Goal: Complete application form: Complete application form

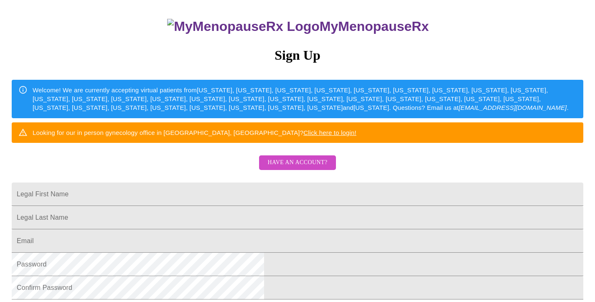
scroll to position [92, 0]
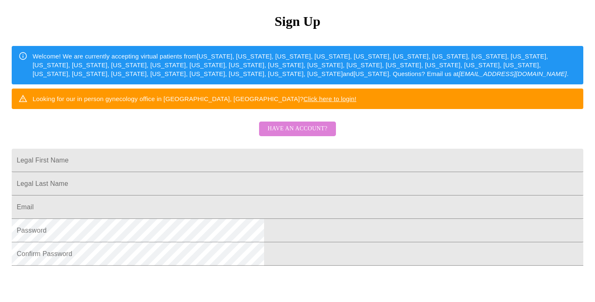
click at [307, 134] on span "Have an account?" at bounding box center [297, 129] width 60 height 10
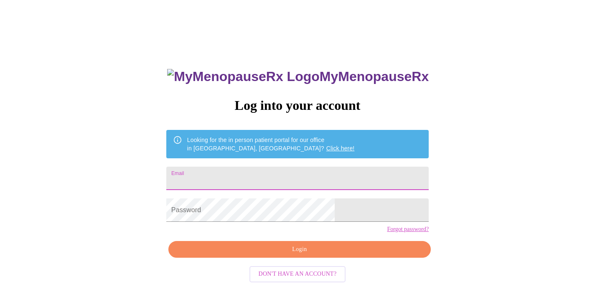
type input "[EMAIL_ADDRESS][DOMAIN_NAME]"
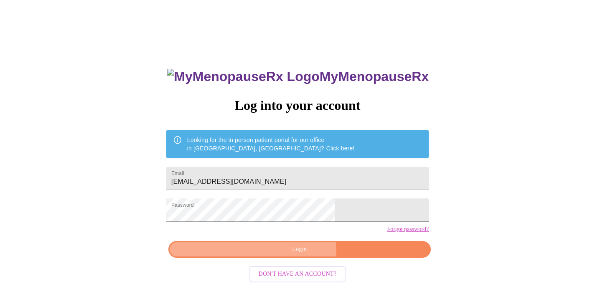
click at [297, 255] on span "Login" at bounding box center [299, 249] width 243 height 10
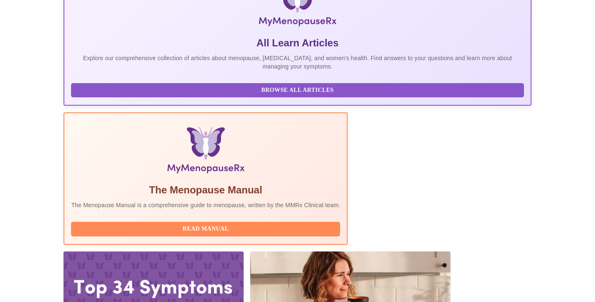
scroll to position [155, 0]
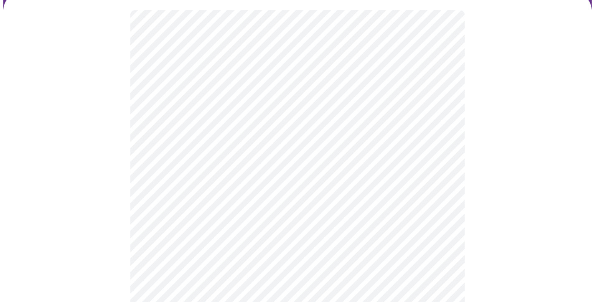
scroll to position [71, 0]
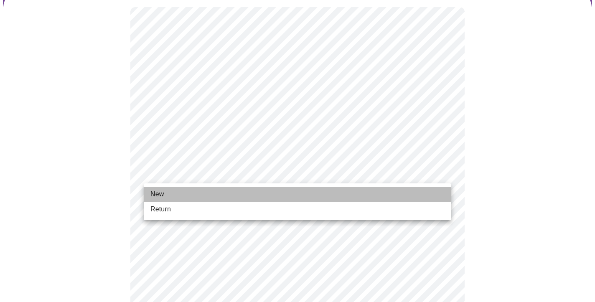
click at [183, 196] on li "New" at bounding box center [297, 194] width 307 height 15
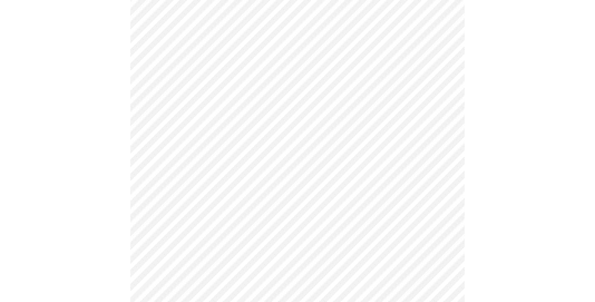
scroll to position [414, 0]
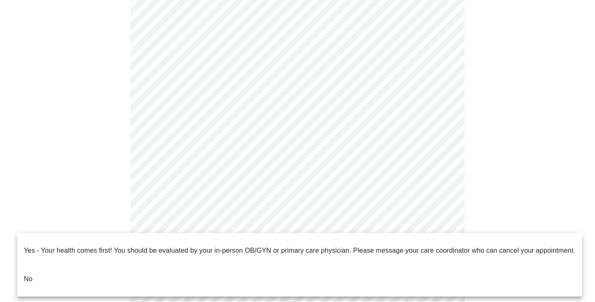
click at [74, 271] on li "No" at bounding box center [299, 279] width 565 height 28
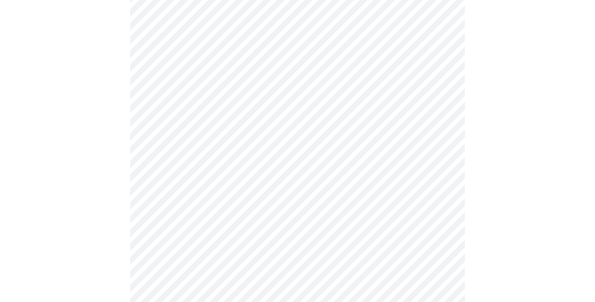
scroll to position [0, 0]
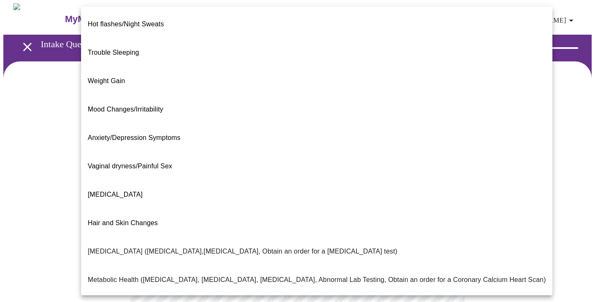
click at [242, 175] on body "MyMenopauseRx Appointments Messaging Labs Uploads Medications Community Refer a…" at bounding box center [297, 253] width 588 height 501
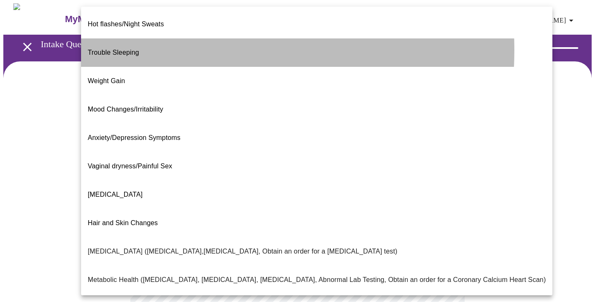
click at [133, 48] on p "Trouble Sleeping" at bounding box center [113, 53] width 51 height 10
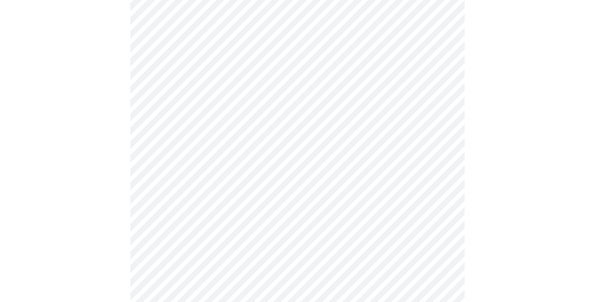
scroll to position [145, 0]
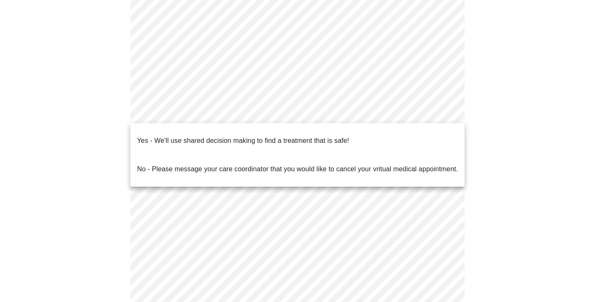
click at [232, 112] on body "MyMenopauseRx Appointments Messaging Labs Uploads Medications Community Refer a…" at bounding box center [297, 107] width 588 height 496
click at [89, 151] on div at bounding box center [297, 151] width 595 height 302
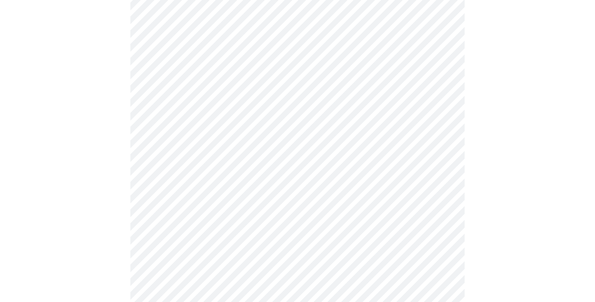
click at [219, 118] on body "MyMenopauseRx Appointments Messaging Labs Uploads Medications Community Refer a…" at bounding box center [297, 107] width 588 height 496
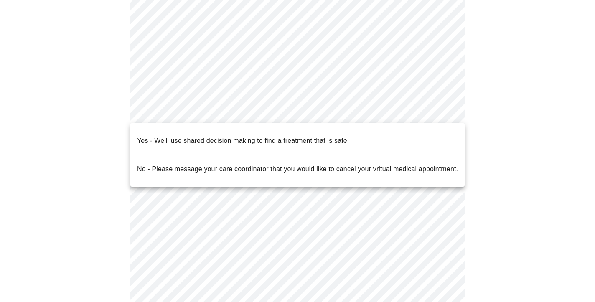
click at [206, 136] on p "Yes - We'll use shared decision making to find a treatment that is safe!" at bounding box center [243, 141] width 212 height 10
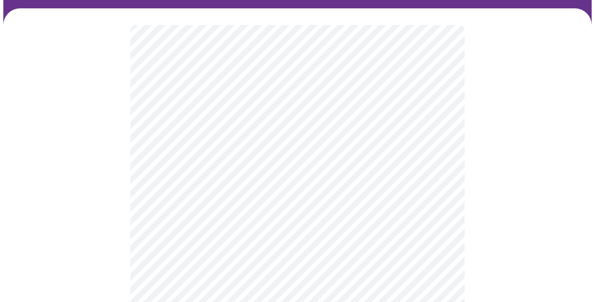
scroll to position [54, 0]
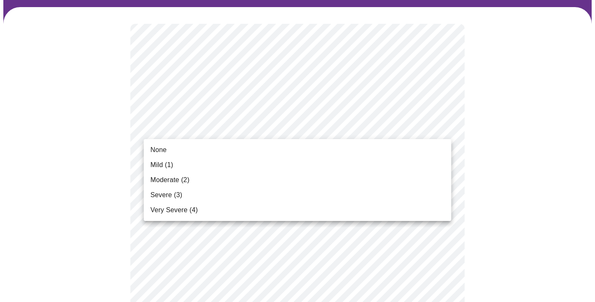
click at [203, 165] on li "Mild (1)" at bounding box center [297, 164] width 307 height 15
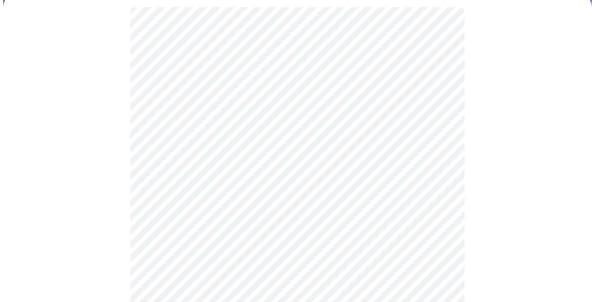
scroll to position [81, 0]
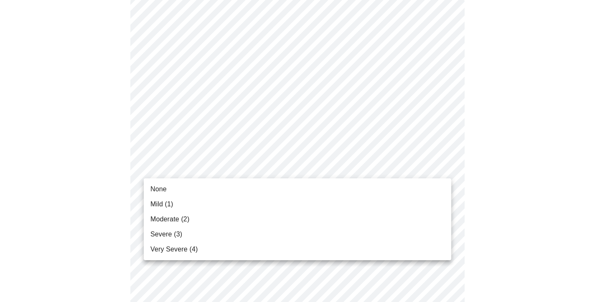
click at [92, 162] on div at bounding box center [297, 151] width 595 height 302
click at [170, 205] on span "Mild (1)" at bounding box center [161, 204] width 23 height 10
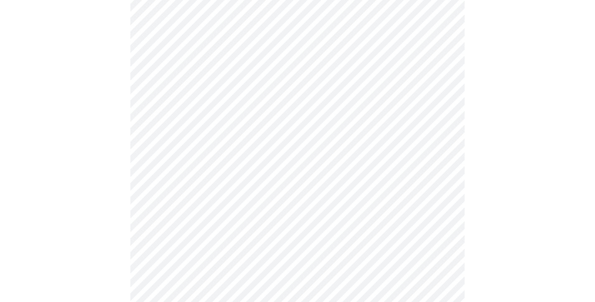
scroll to position [131, 0]
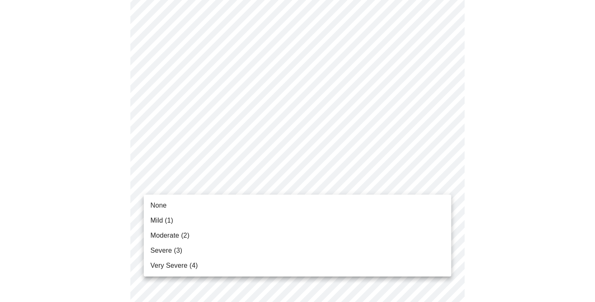
click at [184, 249] on li "Severe (3)" at bounding box center [297, 250] width 307 height 15
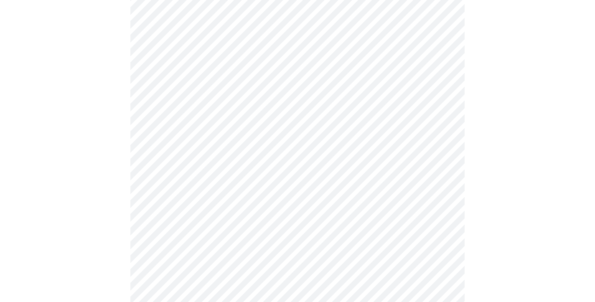
scroll to position [209, 0]
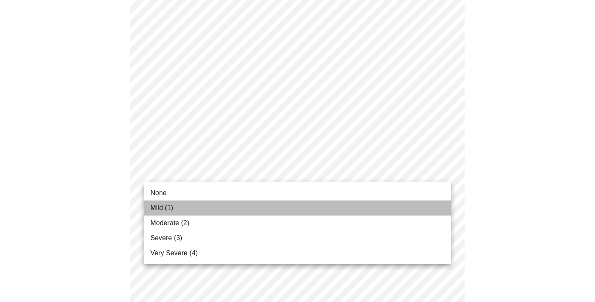
click at [190, 208] on li "Mild (1)" at bounding box center [297, 207] width 307 height 15
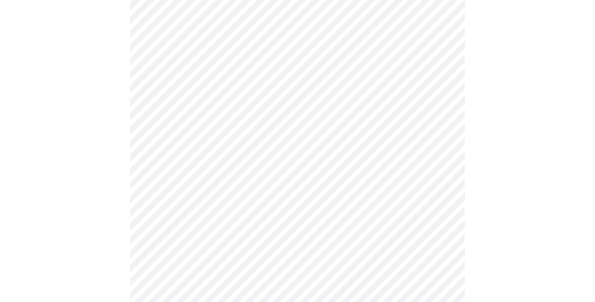
scroll to position [284, 0]
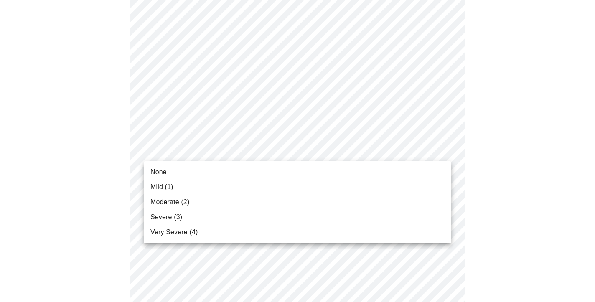
click at [205, 147] on body "MyMenopauseRx Appointments Messaging Labs Uploads Medications Community Refer a…" at bounding box center [297, 249] width 588 height 1061
click at [175, 188] on li "Mild (1)" at bounding box center [297, 187] width 307 height 15
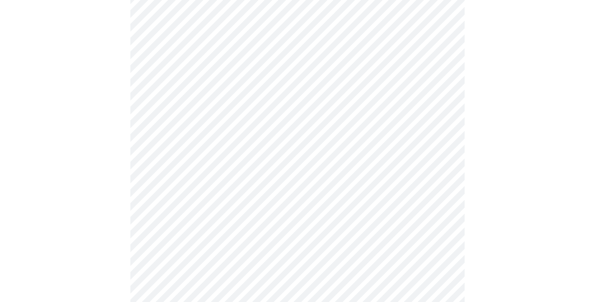
scroll to position [335, 0]
click at [210, 155] on body "MyMenopauseRx Appointments Messaging Labs Uploads Medications Community Refer a…" at bounding box center [297, 194] width 588 height 1050
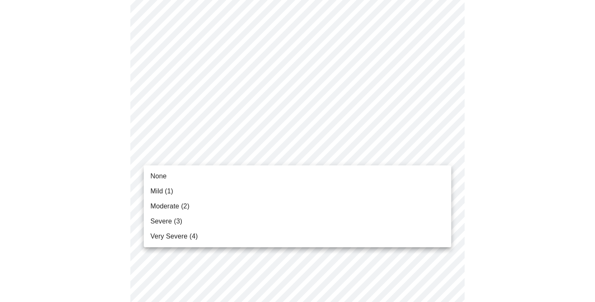
click at [187, 190] on li "Mild (1)" at bounding box center [297, 191] width 307 height 15
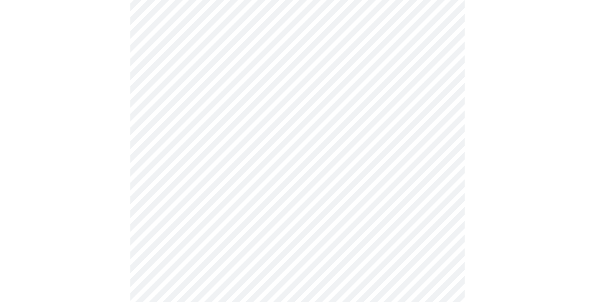
scroll to position [381, 0]
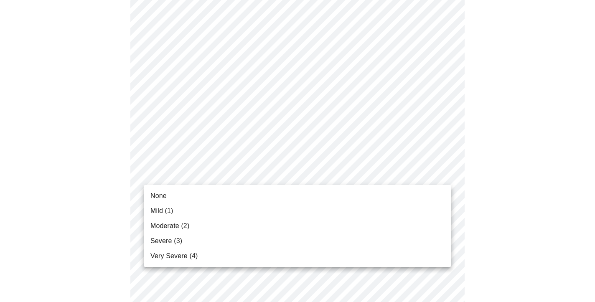
click at [205, 171] on body "MyMenopauseRx Appointments Messaging Labs Uploads Medications Community Refer a…" at bounding box center [297, 141] width 588 height 1039
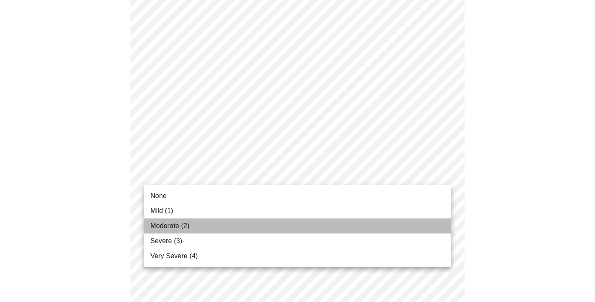
click at [172, 224] on span "Moderate (2)" at bounding box center [169, 226] width 39 height 10
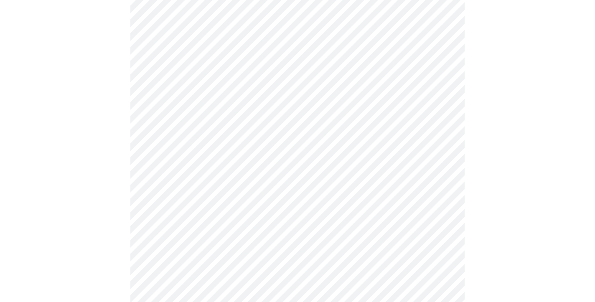
scroll to position [445, 0]
click at [185, 180] on body "MyMenopauseRx Appointments Messaging Labs Uploads Medications Community Refer a…" at bounding box center [297, 72] width 588 height 1027
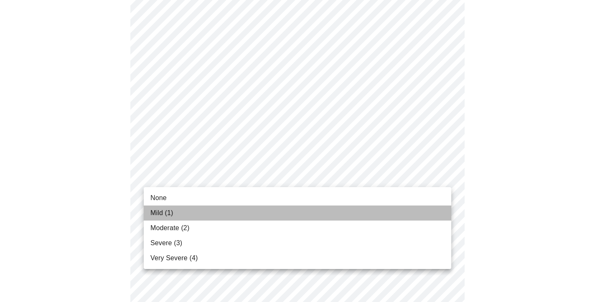
click at [172, 211] on span "Mild (1)" at bounding box center [161, 213] width 23 height 10
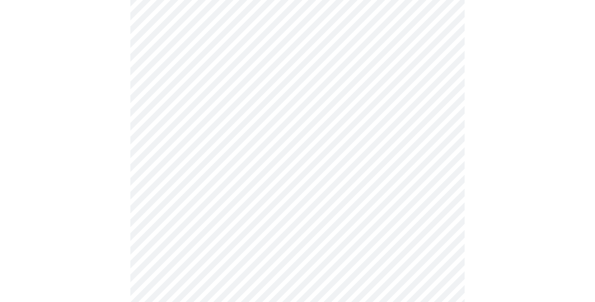
scroll to position [524, 0]
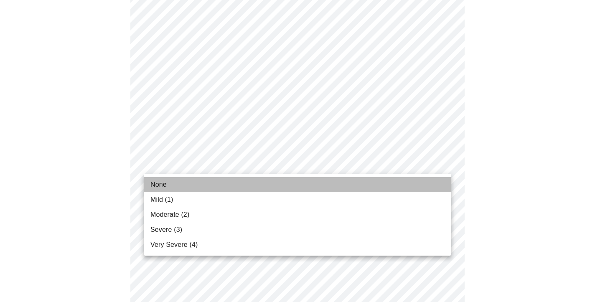
click at [170, 182] on li "None" at bounding box center [297, 184] width 307 height 15
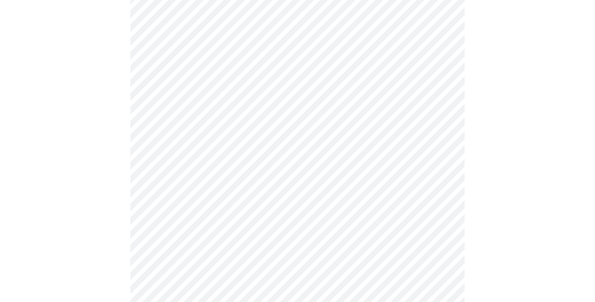
scroll to position [564, 0]
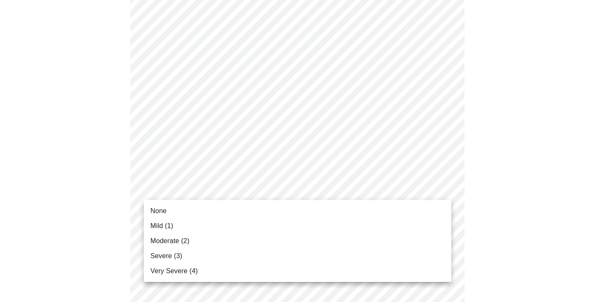
click at [183, 209] on li "None" at bounding box center [297, 210] width 307 height 15
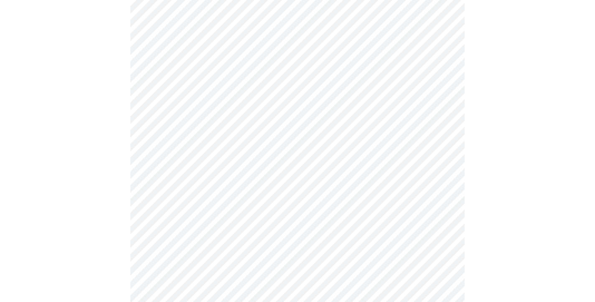
scroll to position [647, 0]
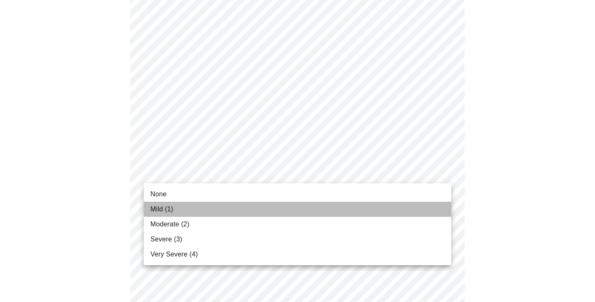
click at [179, 210] on li "Mild (1)" at bounding box center [297, 209] width 307 height 15
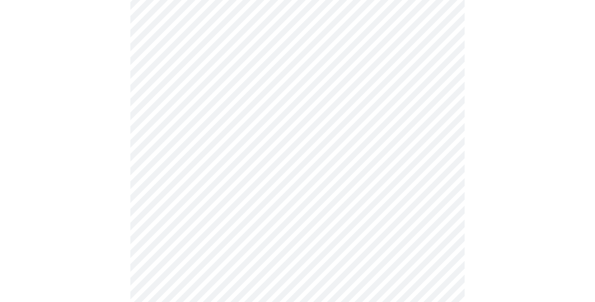
scroll to position [340, 0]
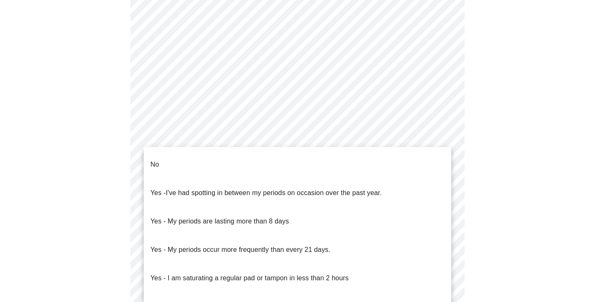
click at [213, 141] on body "MyMenopauseRx Appointments Messaging Labs Uploads Medications Community Refer a…" at bounding box center [297, 58] width 588 height 788
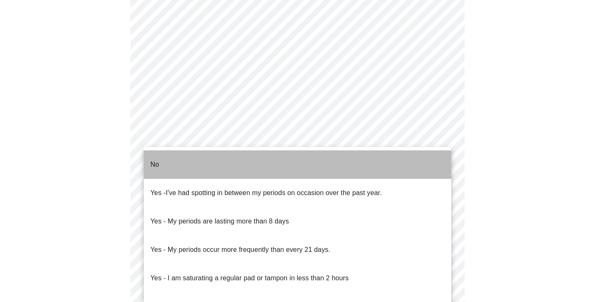
click at [200, 161] on li "No" at bounding box center [297, 164] width 307 height 28
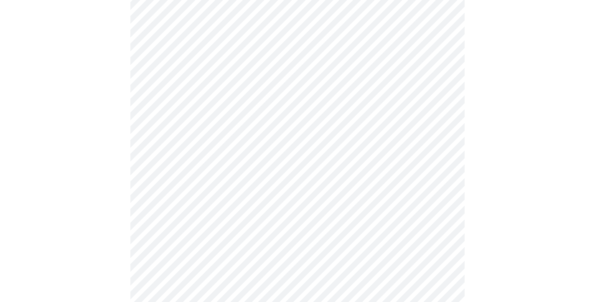
scroll to position [426, 0]
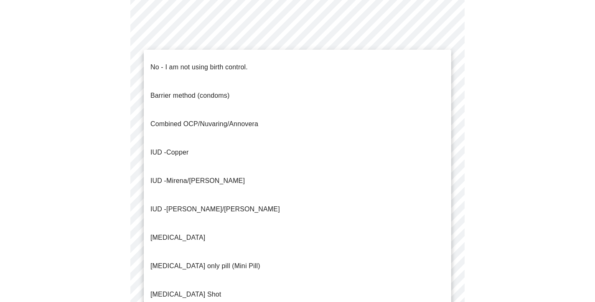
click at [100, 206] on div at bounding box center [297, 151] width 595 height 302
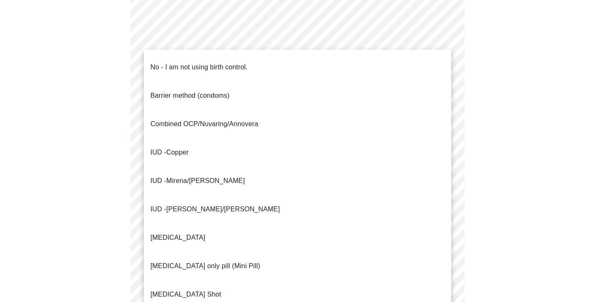
click at [94, 114] on div at bounding box center [297, 151] width 595 height 302
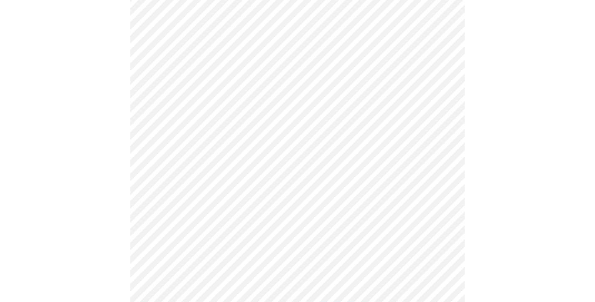
scroll to position [448, 0]
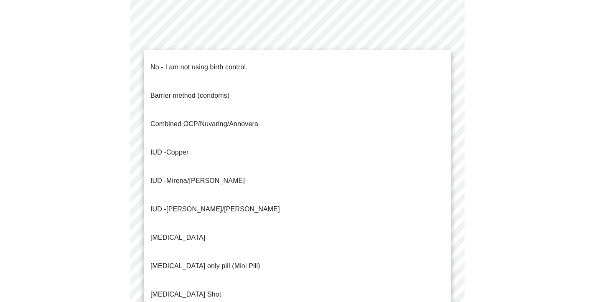
click at [196, 110] on li "Combined OCP/Nuvaring/Annovera" at bounding box center [297, 124] width 307 height 28
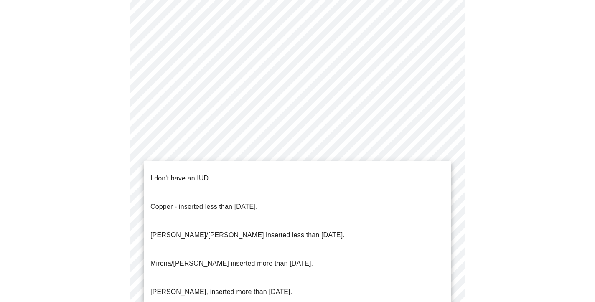
click at [249, 167] on li "I don't have an IUD." at bounding box center [297, 178] width 307 height 28
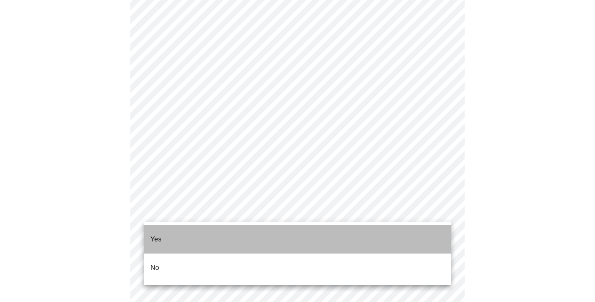
click at [208, 242] on li "Yes" at bounding box center [297, 239] width 307 height 28
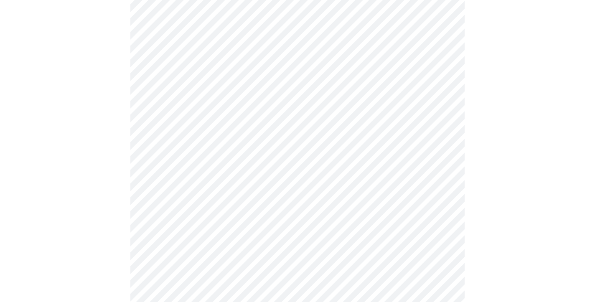
scroll to position [118, 0]
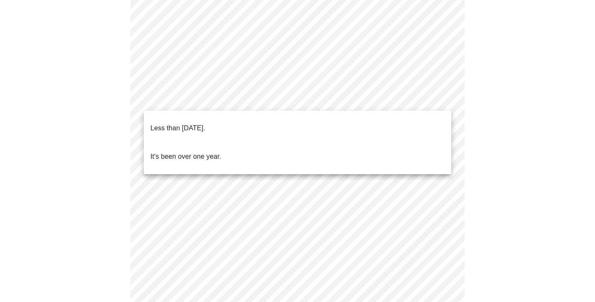
click at [336, 101] on body "MyMenopauseRx Appointments Messaging Labs Uploads Medications Community Refer a…" at bounding box center [297, 223] width 588 height 675
click at [205, 123] on p "Less than [DATE]." at bounding box center [177, 128] width 55 height 10
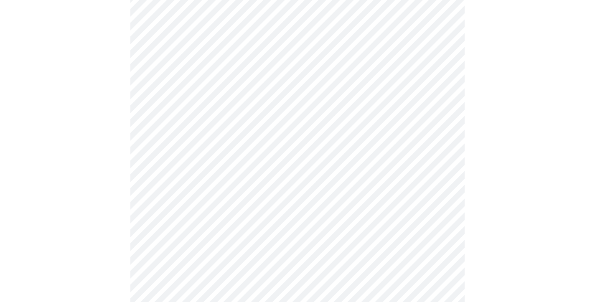
scroll to position [140, 0]
click at [299, 149] on body "MyMenopauseRx Appointments Messaging Labs Uploads Medications Community Refer a…" at bounding box center [297, 198] width 588 height 671
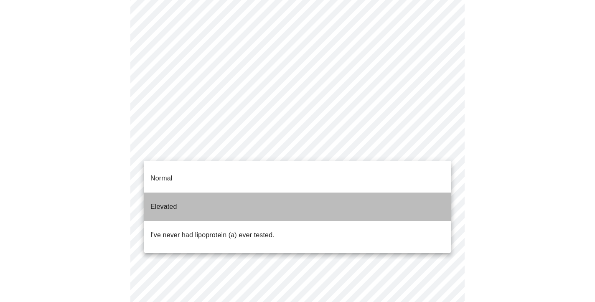
click at [255, 193] on li "Elevated" at bounding box center [297, 207] width 307 height 28
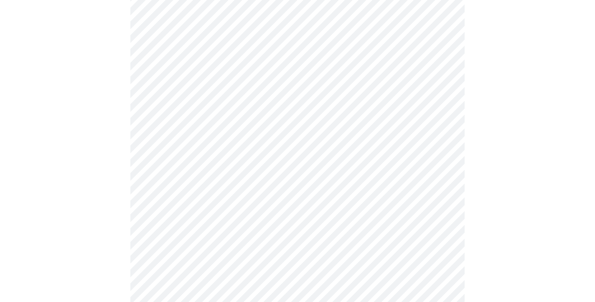
scroll to position [235, 0]
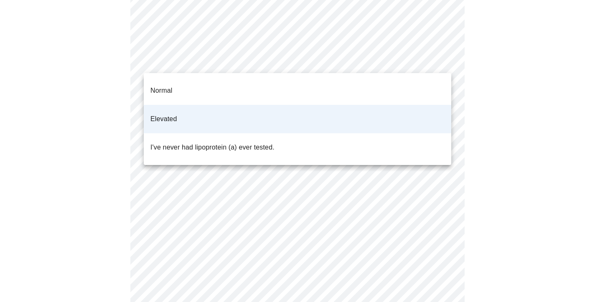
click at [276, 62] on body "MyMenopauseRx Appointments Messaging Labs Uploads Medications Community Refer a…" at bounding box center [297, 84] width 588 height 630
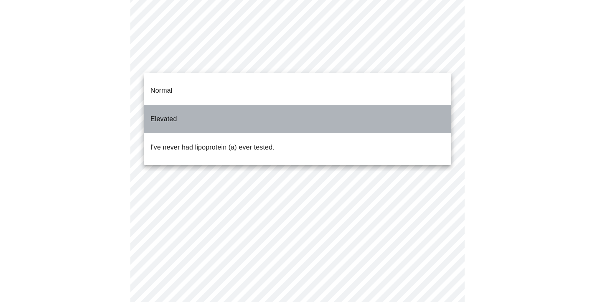
click at [286, 107] on li "Elevated" at bounding box center [297, 119] width 307 height 28
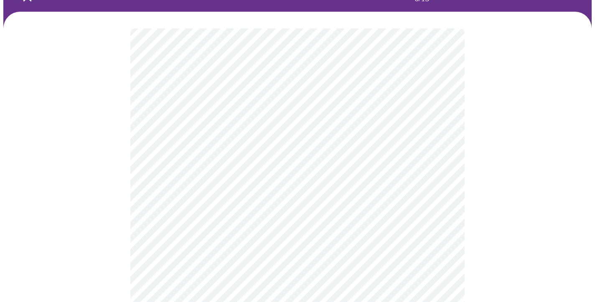
scroll to position [52, 0]
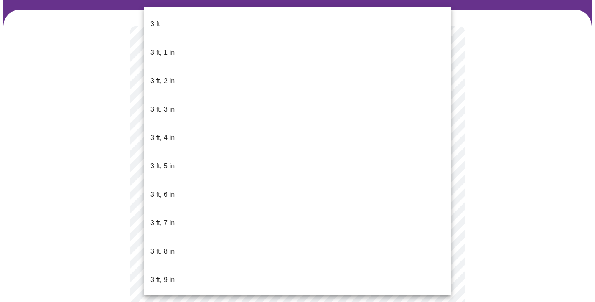
click at [225, 184] on body "MyMenopauseRx Appointments Messaging Labs Uploads Medications Community Refer a…" at bounding box center [297, 174] width 588 height 445
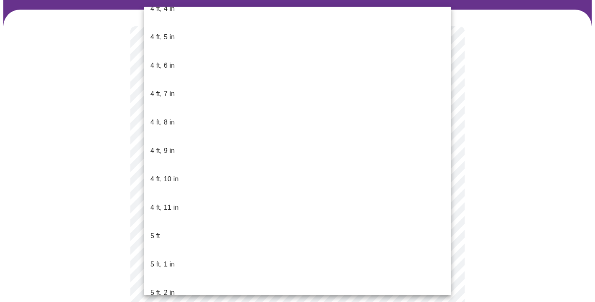
scroll to position [552, 0]
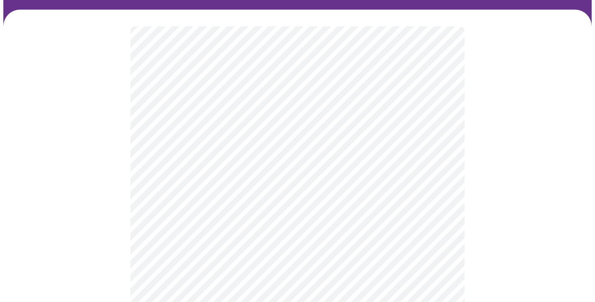
click at [104, 247] on div at bounding box center [297, 201] width 588 height 383
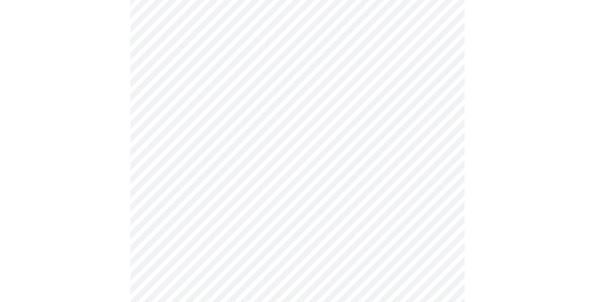
scroll to position [2095, 0]
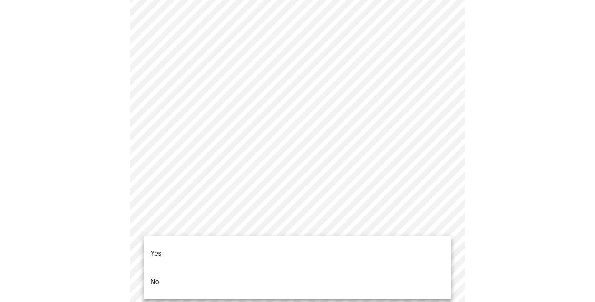
click at [228, 268] on li "No" at bounding box center [297, 282] width 307 height 28
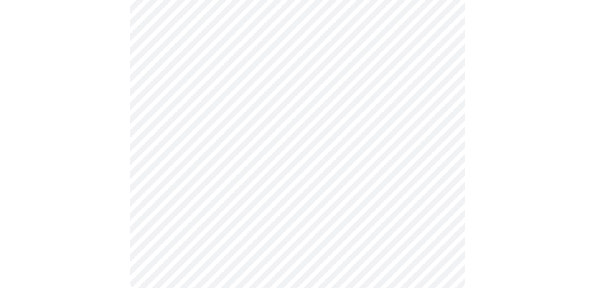
scroll to position [513, 0]
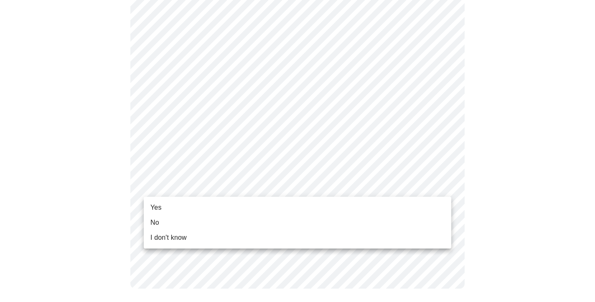
click at [201, 205] on li "Yes" at bounding box center [297, 207] width 307 height 15
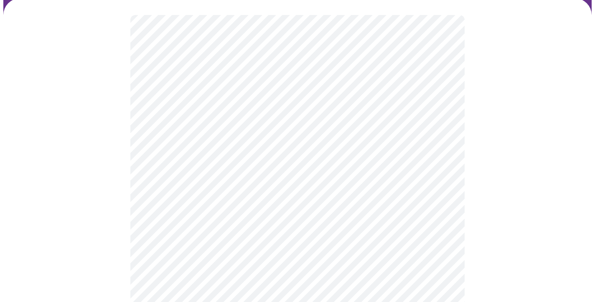
scroll to position [65, 0]
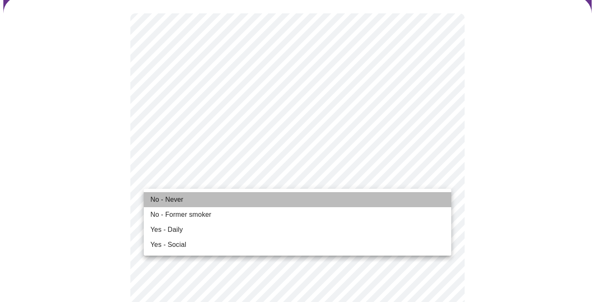
click at [207, 200] on li "No - Never" at bounding box center [297, 199] width 307 height 15
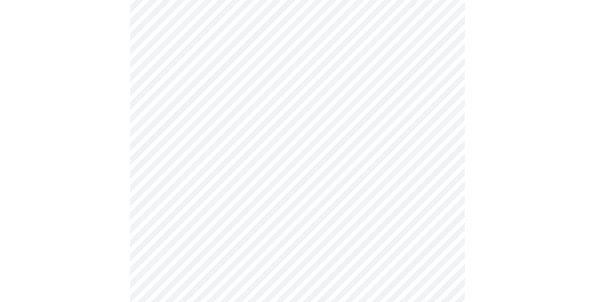
scroll to position [682, 0]
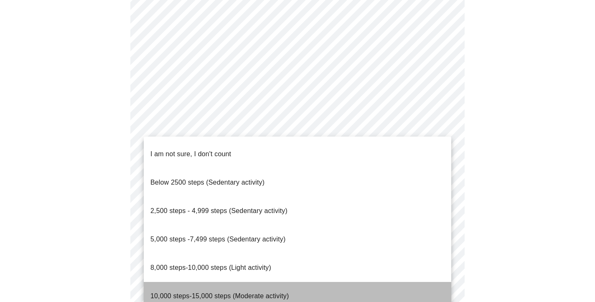
click at [215, 292] on span "10,000 steps-15,000 steps (Moderate activity)" at bounding box center [219, 295] width 138 height 7
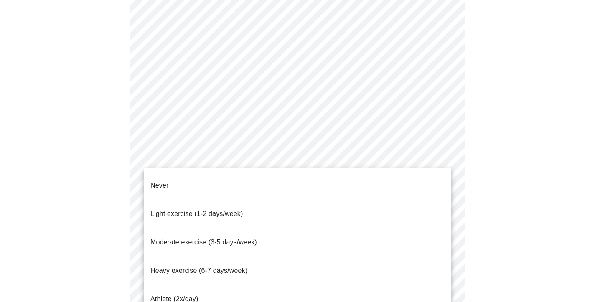
click at [204, 238] on span "Moderate exercise (3-5 days/week)" at bounding box center [203, 241] width 106 height 7
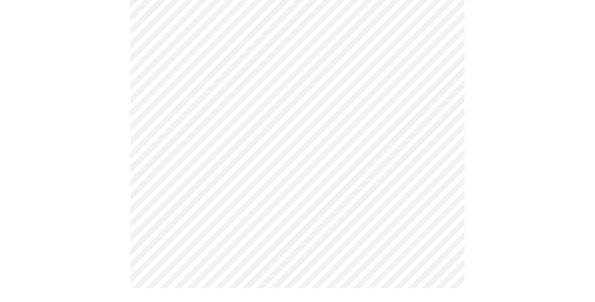
scroll to position [781, 0]
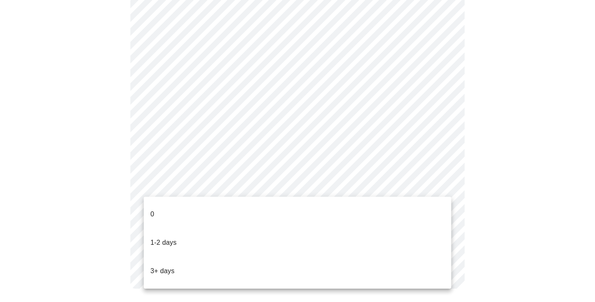
click at [167, 238] on p "1-2 days" at bounding box center [163, 243] width 26 height 10
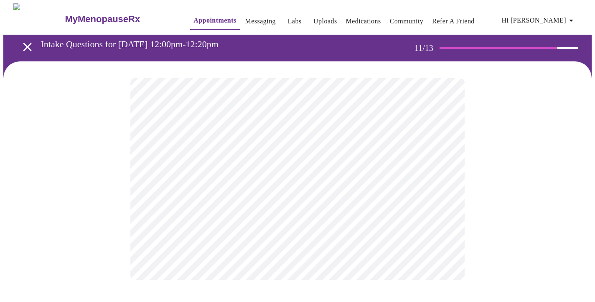
scroll to position [0, 0]
click at [245, 176] on body "MyMenopauseRx Appointments Messaging Labs Uploads Medications Community Refer a…" at bounding box center [297, 141] width 588 height 277
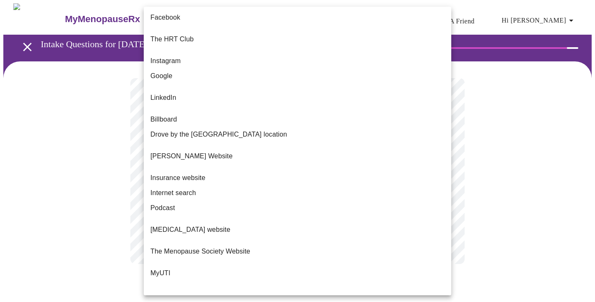
scroll to position [0, 0]
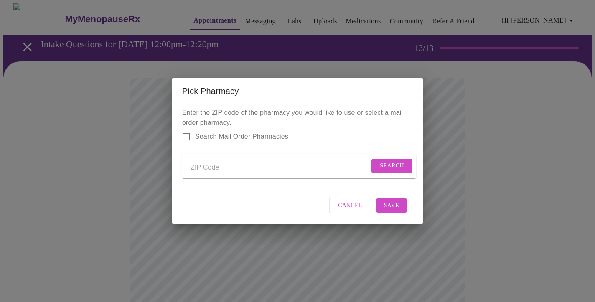
click at [198, 169] on input "Send a message to your care team" at bounding box center [279, 167] width 179 height 13
click at [396, 162] on span "Search" at bounding box center [392, 166] width 24 height 10
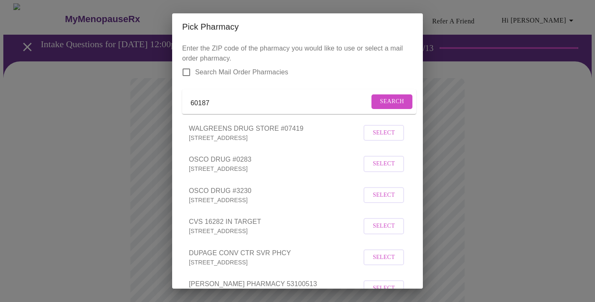
scroll to position [0, 0]
click at [228, 104] on input "60187" at bounding box center [279, 102] width 179 height 13
type input "6"
type input "60188"
click at [396, 107] on span "Search" at bounding box center [392, 101] width 24 height 10
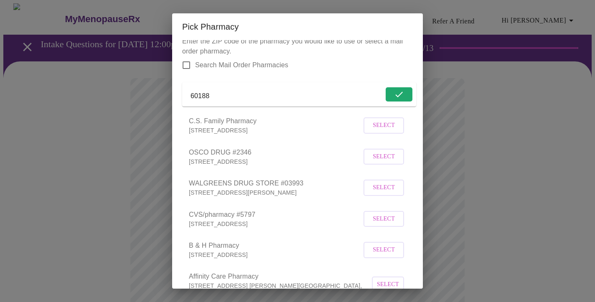
scroll to position [9, 0]
click at [380, 223] on span "Select" at bounding box center [384, 217] width 22 height 10
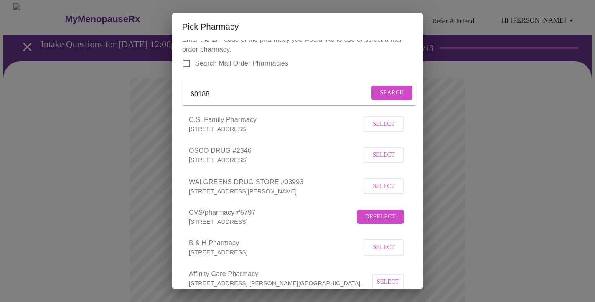
click at [499, 162] on div "Pick Pharmacy Enter the ZIP code of the pharmacy you would like to use or selec…" at bounding box center [297, 151] width 595 height 302
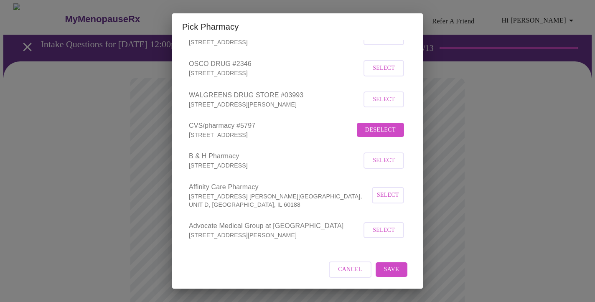
scroll to position [98, 0]
click at [399, 272] on button "Save" at bounding box center [391, 269] width 32 height 15
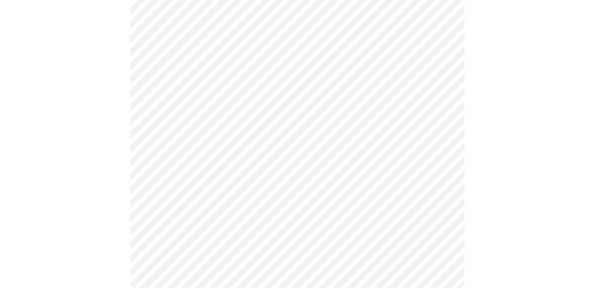
scroll to position [373, 0]
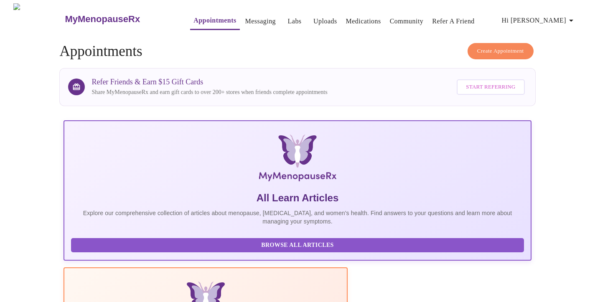
click at [568, 15] on span "Hi [PERSON_NAME]" at bounding box center [539, 21] width 74 height 12
click at [555, 65] on li "Log out" at bounding box center [559, 62] width 38 height 15
